Goal: Task Accomplishment & Management: Manage account settings

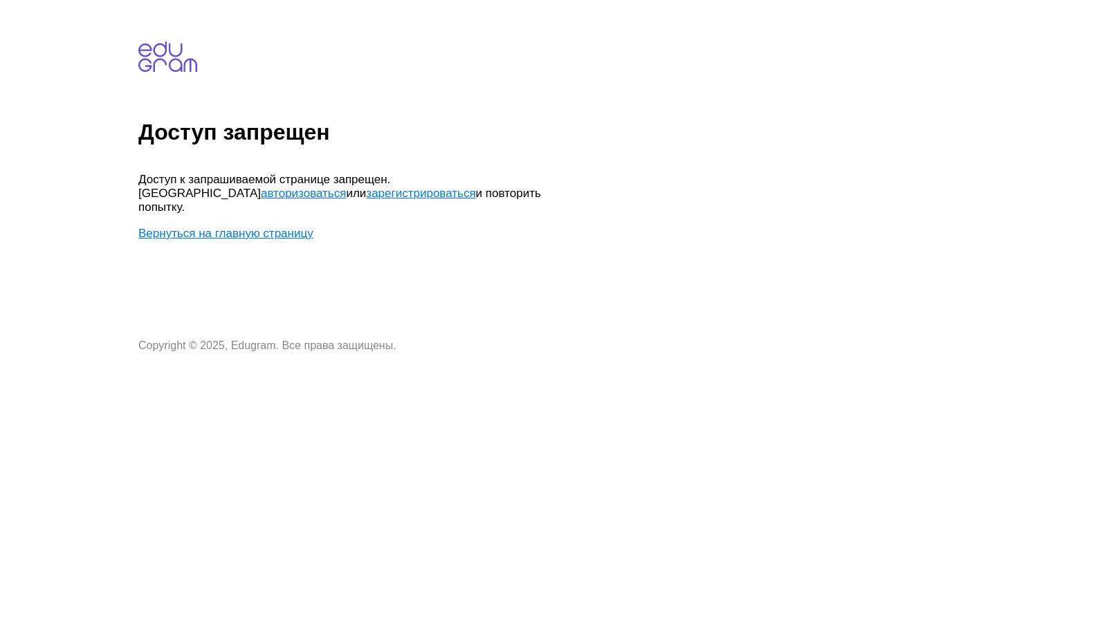
click at [346, 187] on link "авторизоваться" at bounding box center [303, 193] width 85 height 13
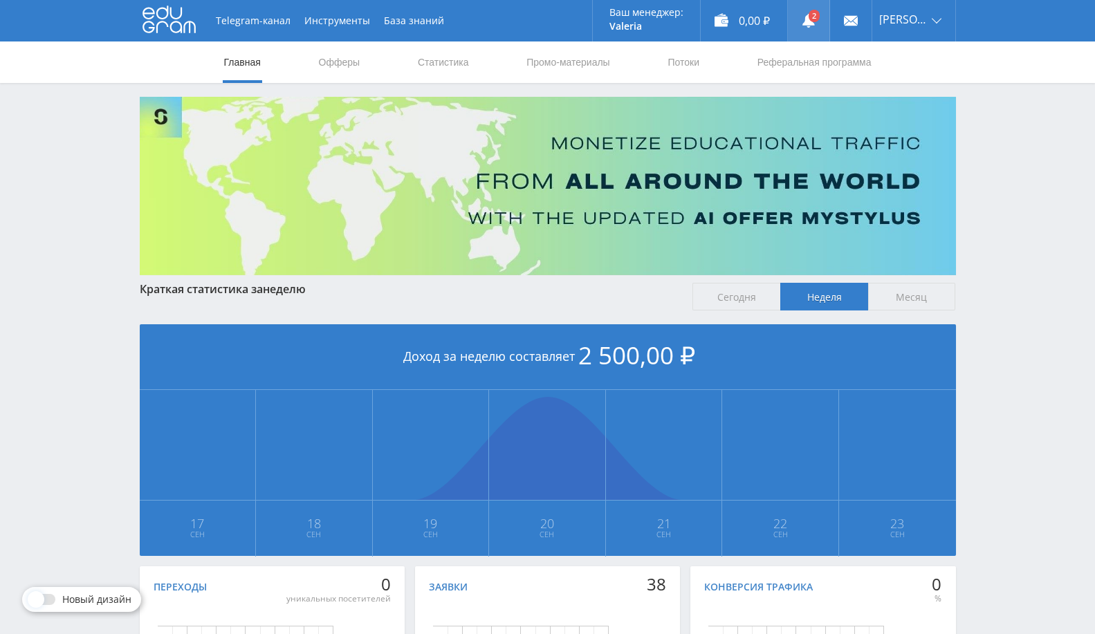
click at [815, 27] on icon at bounding box center [809, 21] width 14 height 14
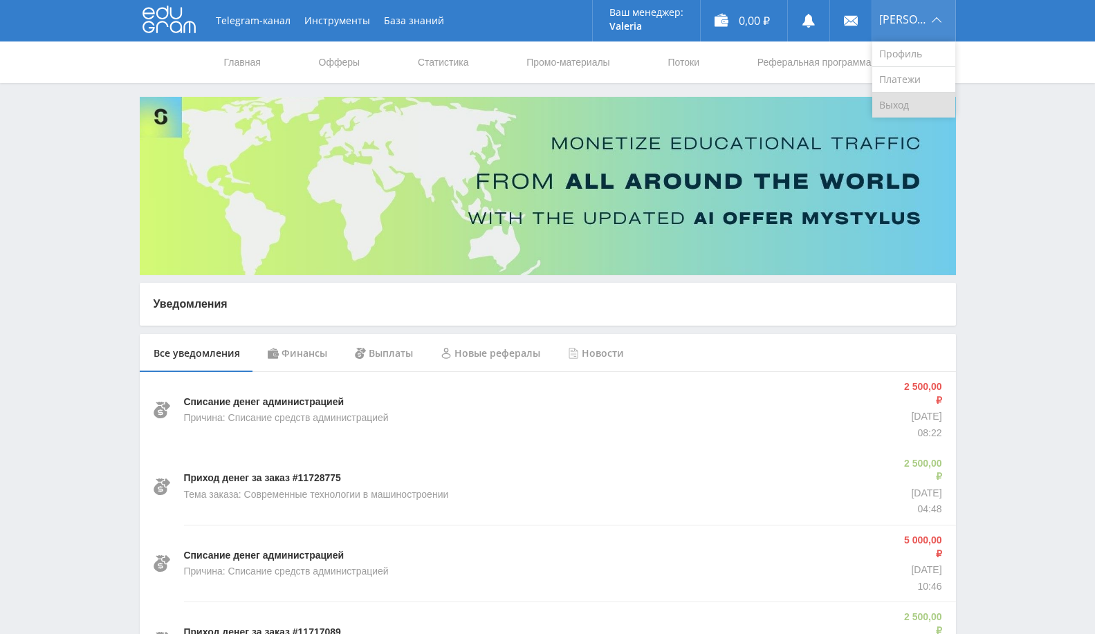
click at [910, 104] on link "Выход" at bounding box center [913, 105] width 83 height 25
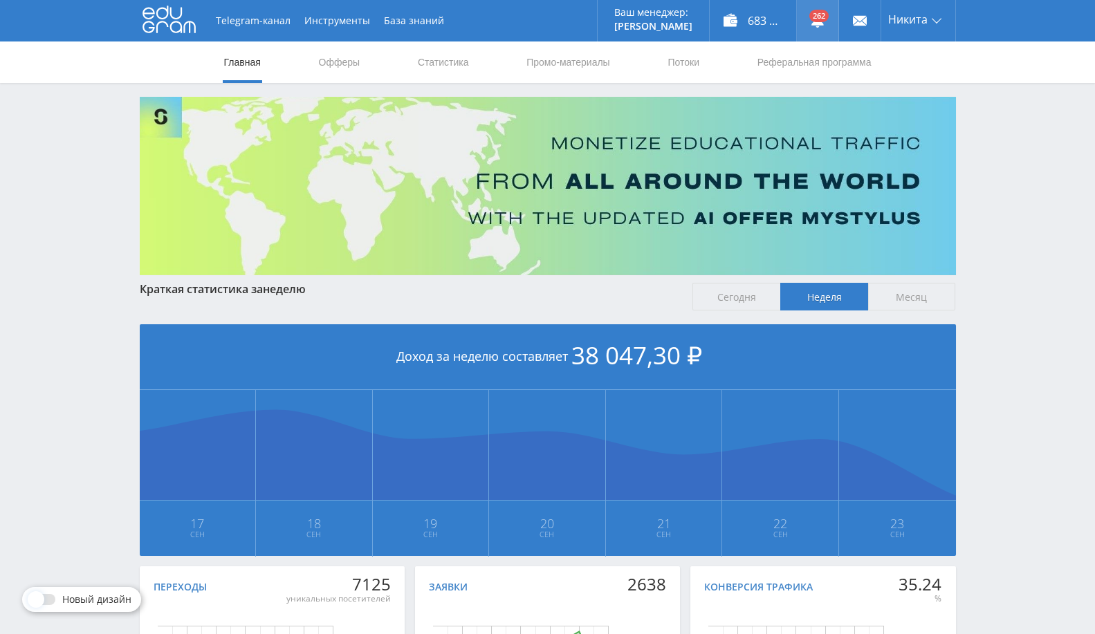
click at [814, 30] on link at bounding box center [817, 20] width 41 height 41
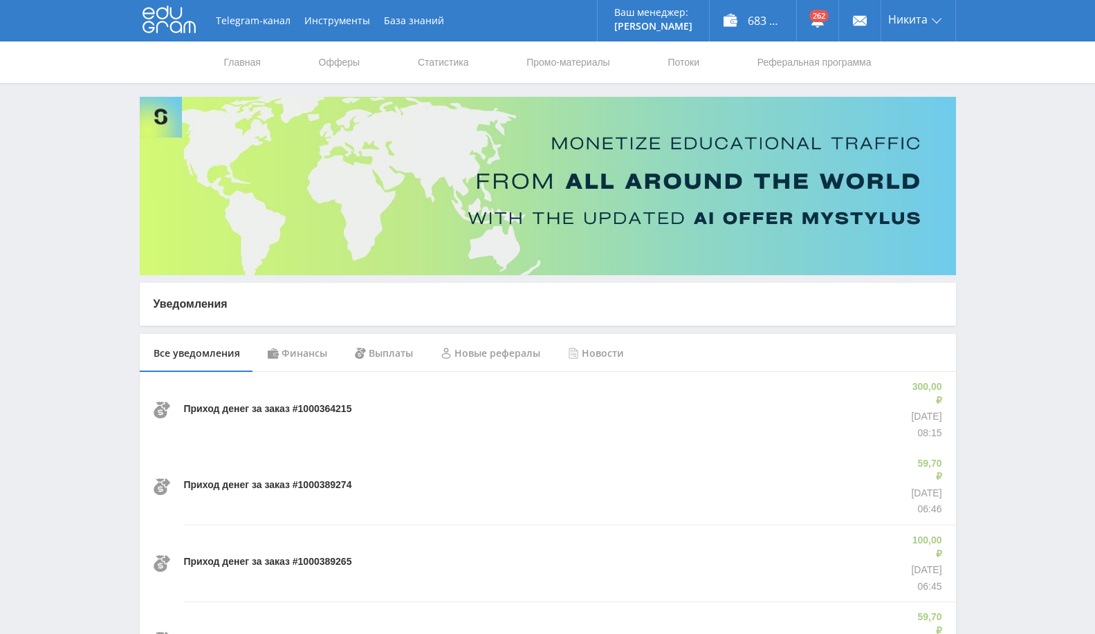
click at [300, 358] on div "Финансы" at bounding box center [297, 353] width 87 height 39
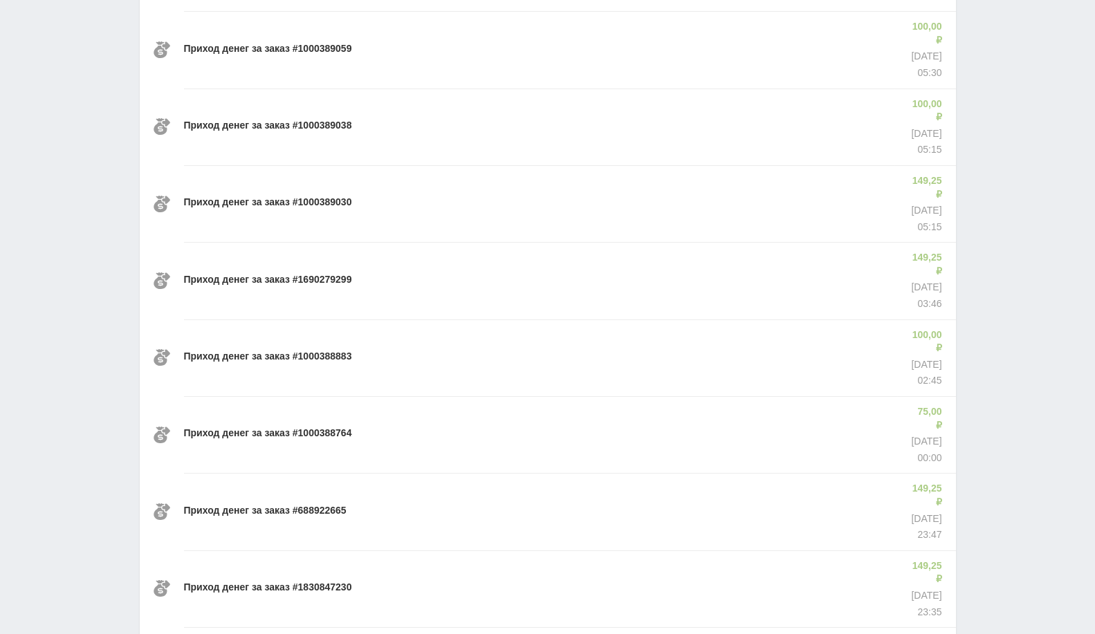
scroll to position [789, 0]
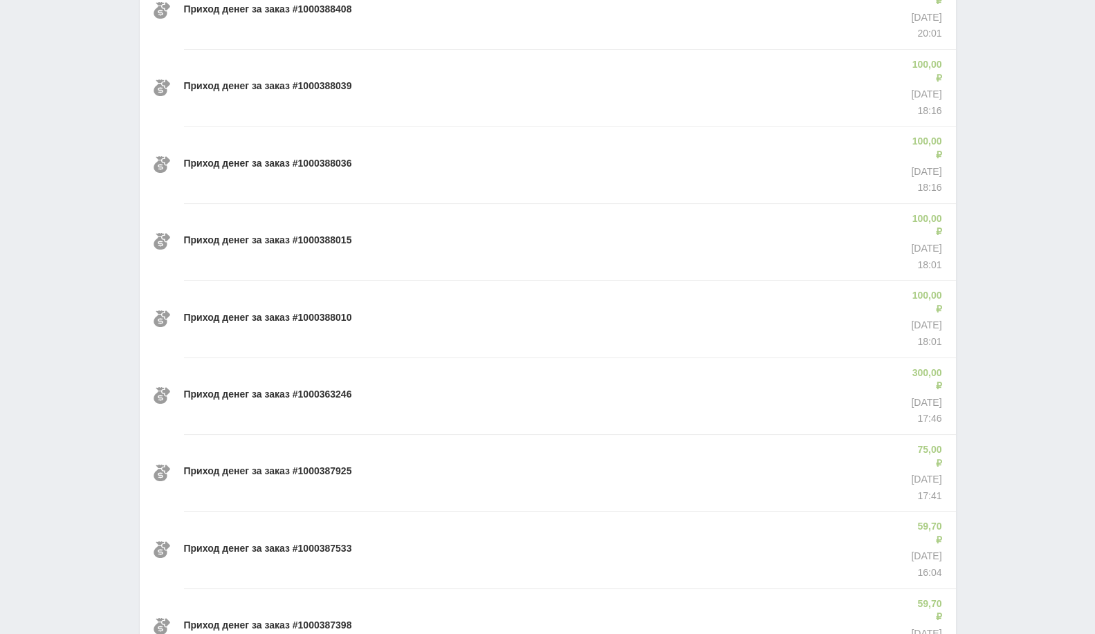
scroll to position [1739, 0]
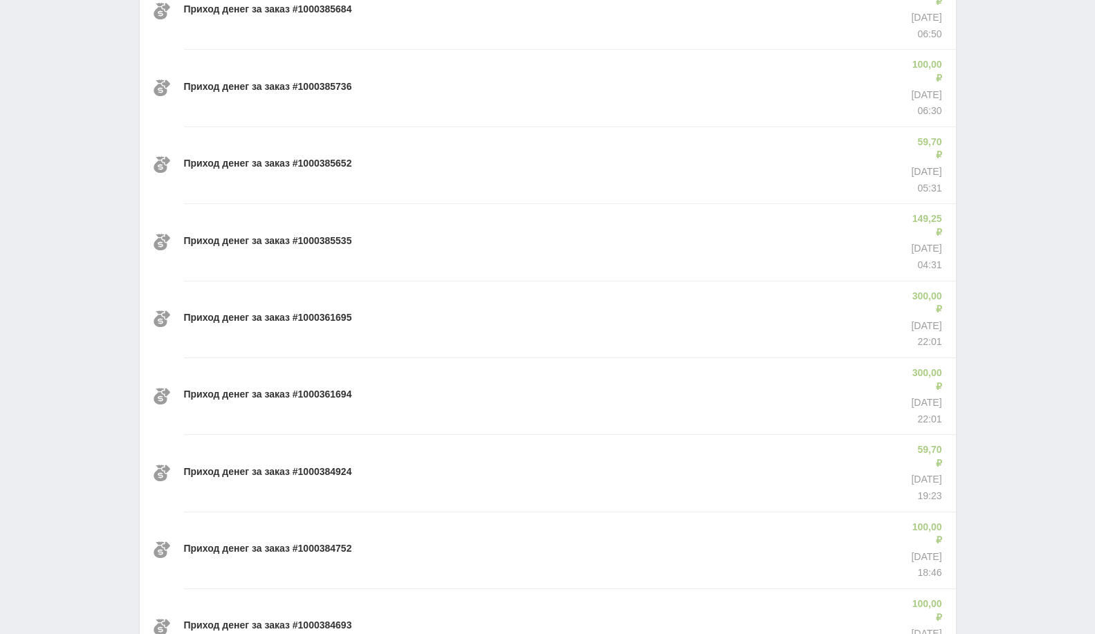
scroll to position [3638, 0]
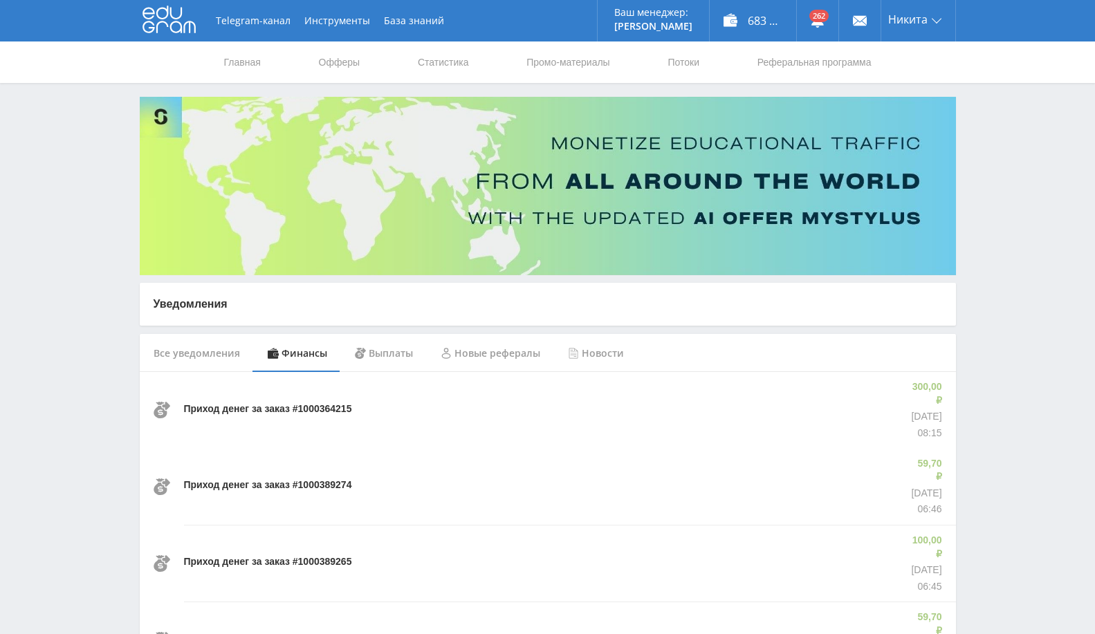
scroll to position [6486, 0]
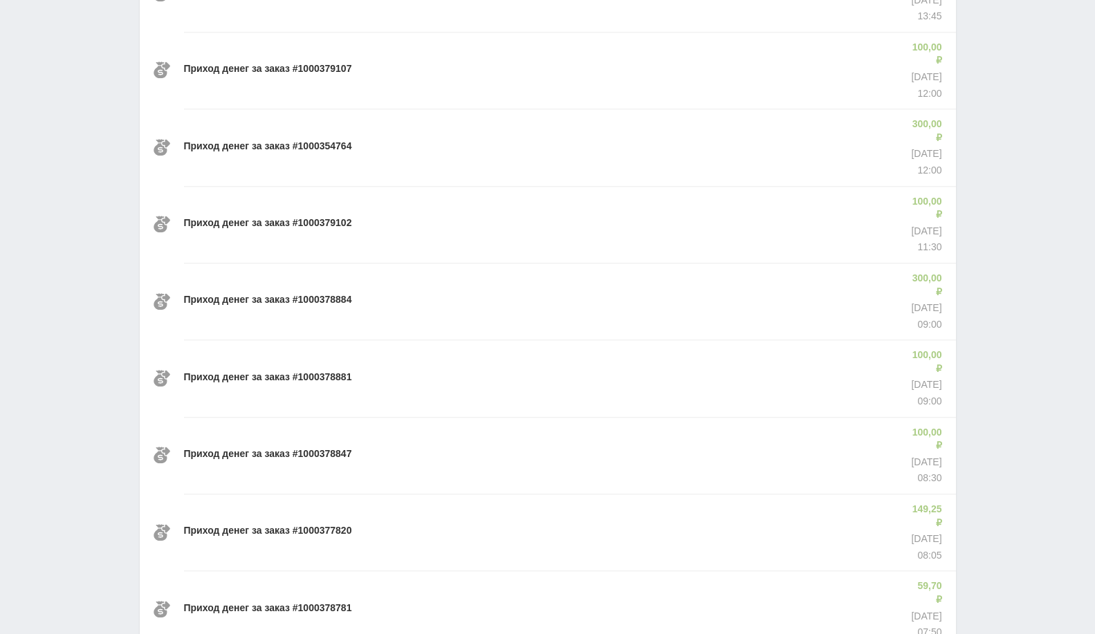
scroll to position [9335, 0]
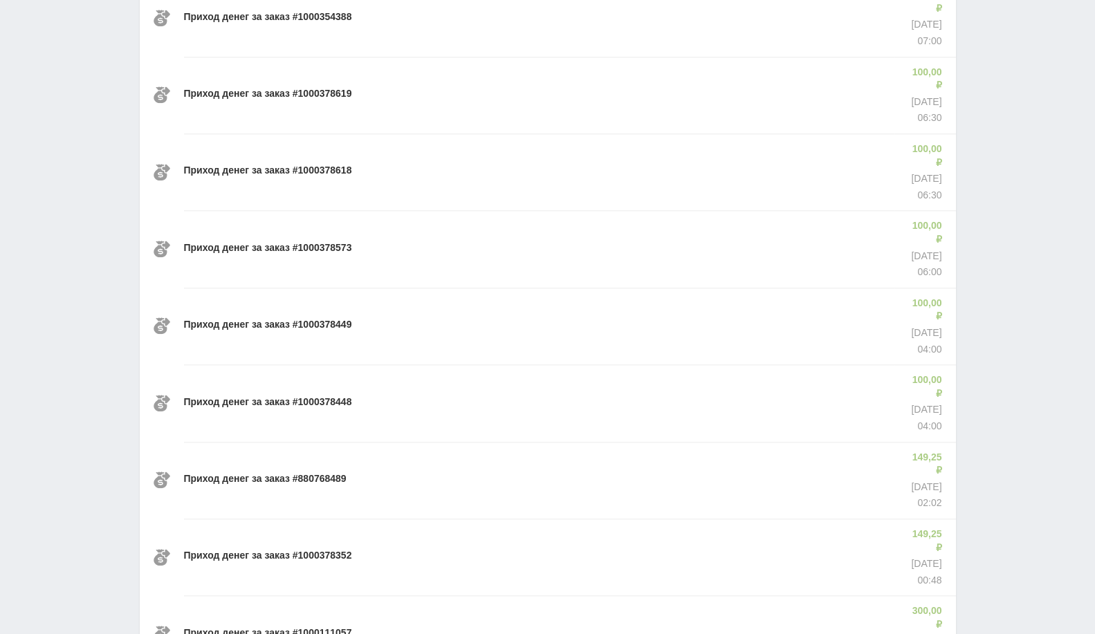
scroll to position [10285, 0]
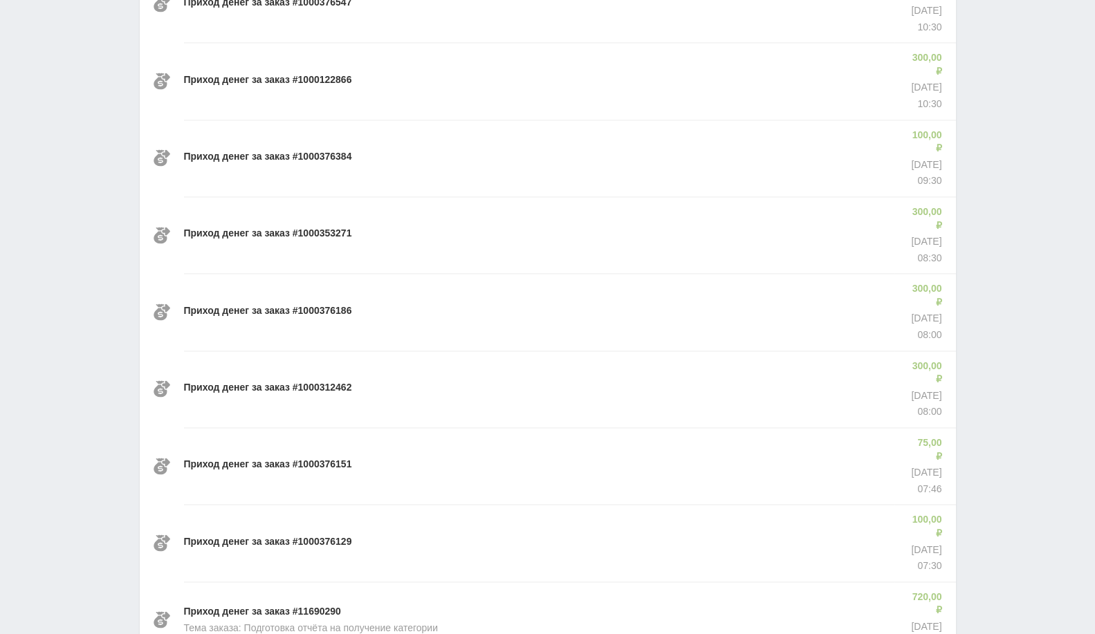
scroll to position [13134, 0]
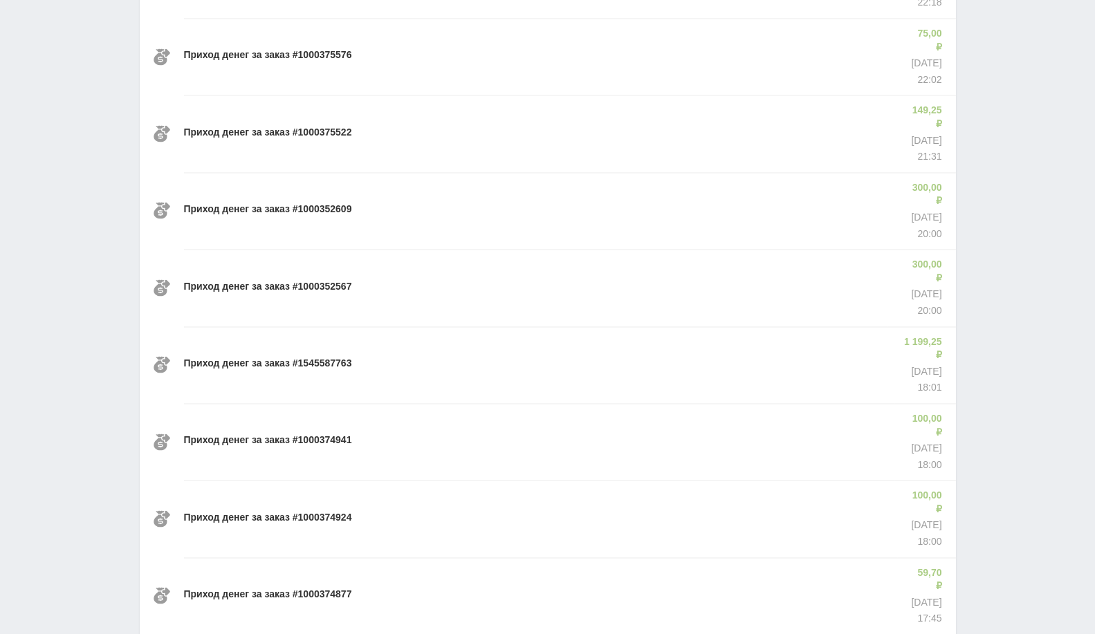
scroll to position [14084, 0]
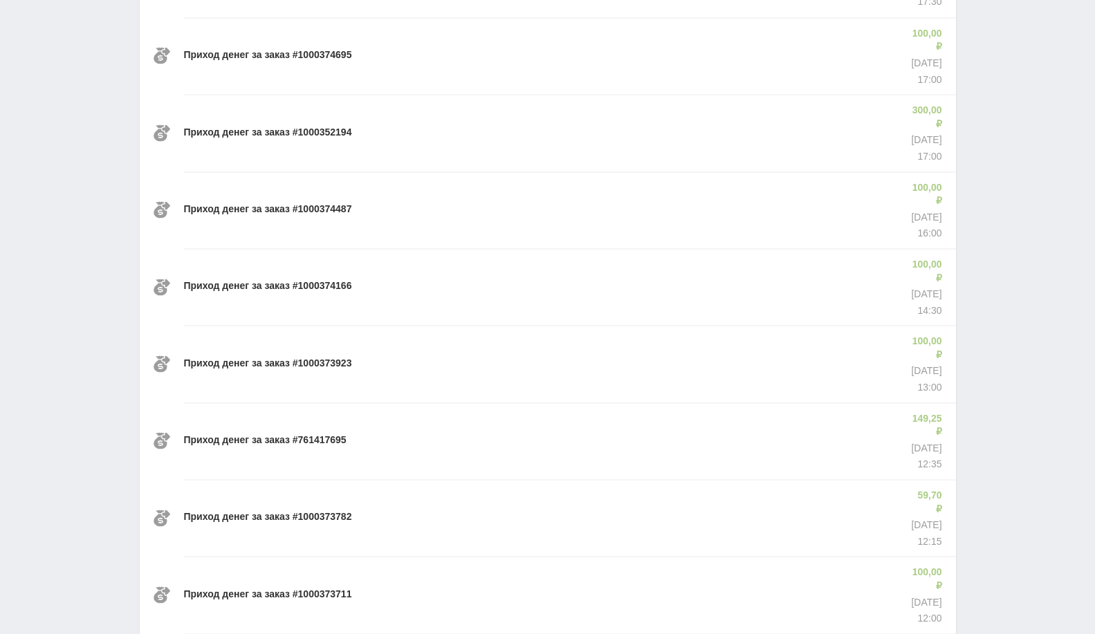
scroll to position [15032, 0]
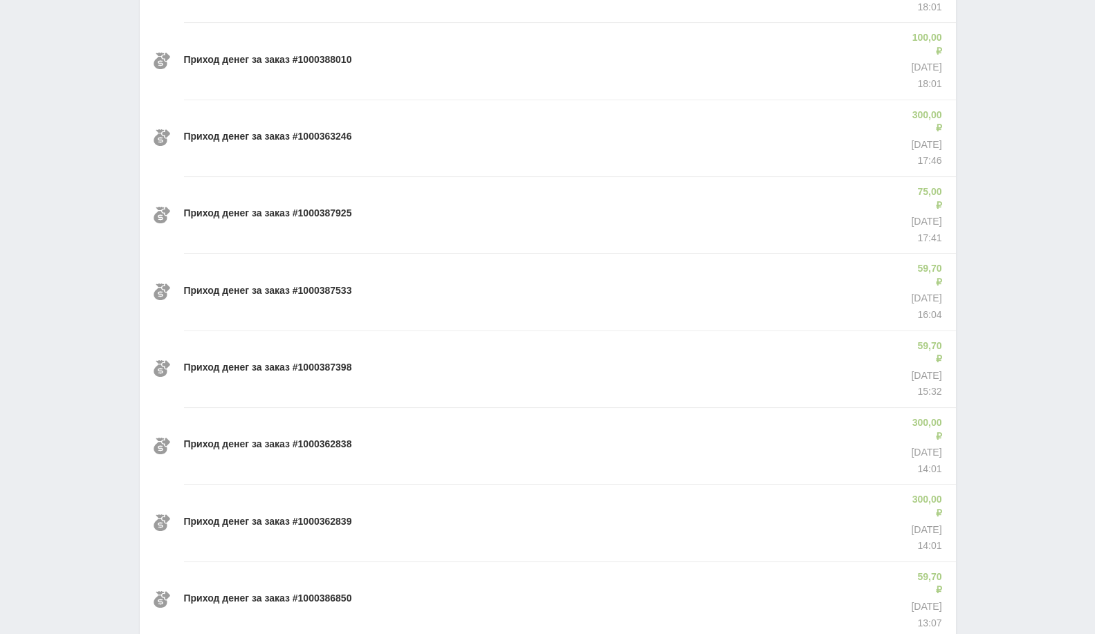
scroll to position [0, 0]
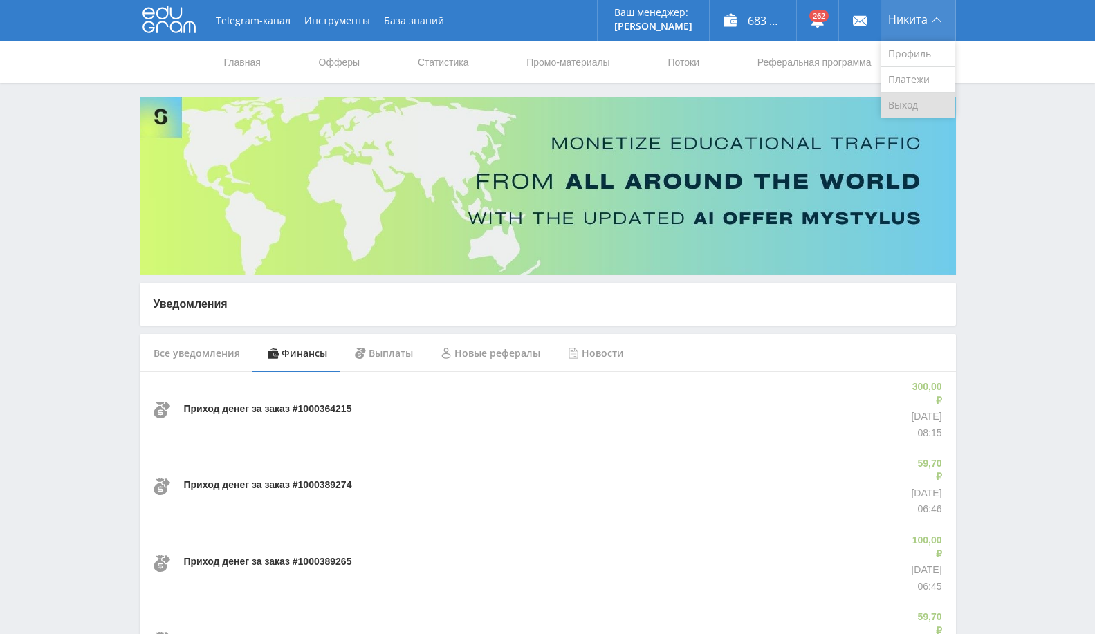
click at [903, 108] on link "Выход" at bounding box center [918, 105] width 74 height 25
